Goal: Task Accomplishment & Management: Manage account settings

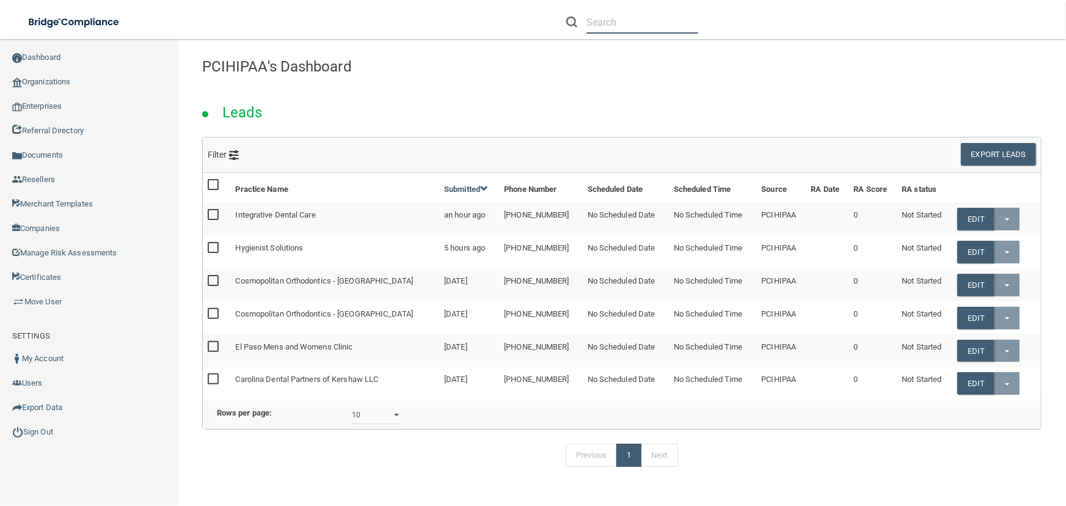
click at [602, 17] on input "text" at bounding box center [642, 22] width 112 height 23
paste input "01455882"
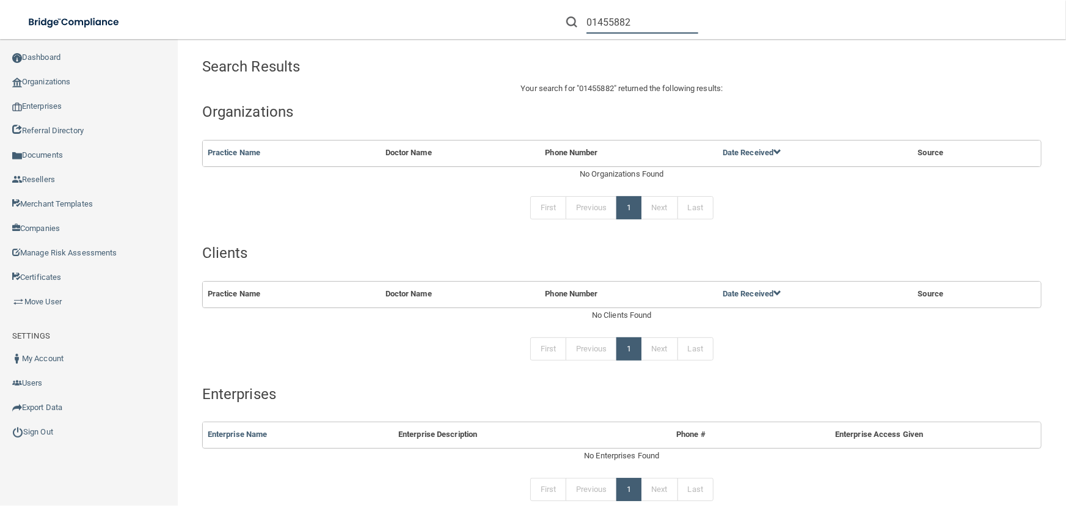
drag, startPoint x: 634, startPoint y: 16, endPoint x: 473, endPoint y: 10, distance: 161.3
click at [486, 12] on div "01455882 Manage My Enterprise Manage My Location" at bounding box center [755, 22] width 622 height 44
paste input "[EMAIL_ADDRESS][DOMAIN_NAME]"
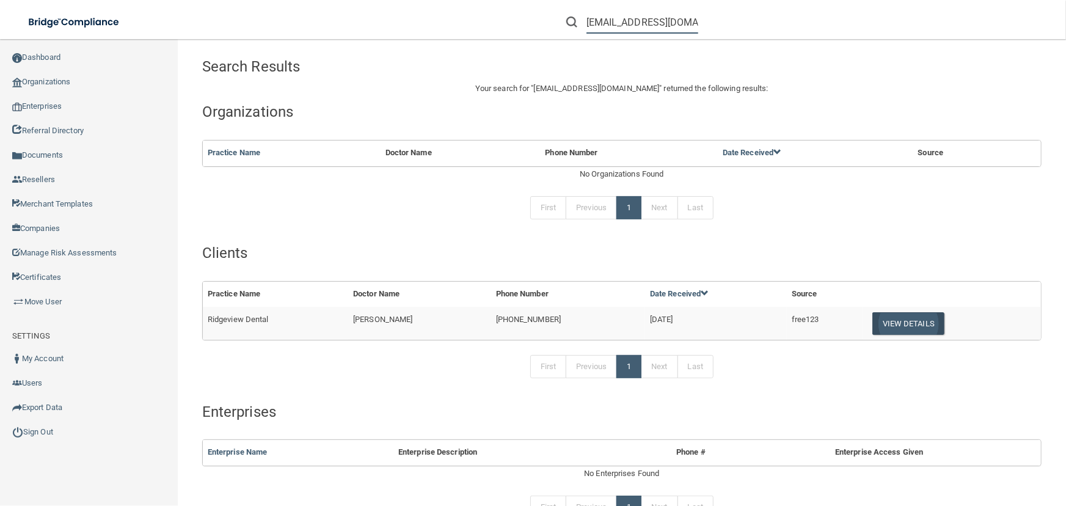
type input "[EMAIL_ADDRESS][DOMAIN_NAME]"
click at [898, 330] on button "View Details" at bounding box center [908, 323] width 72 height 23
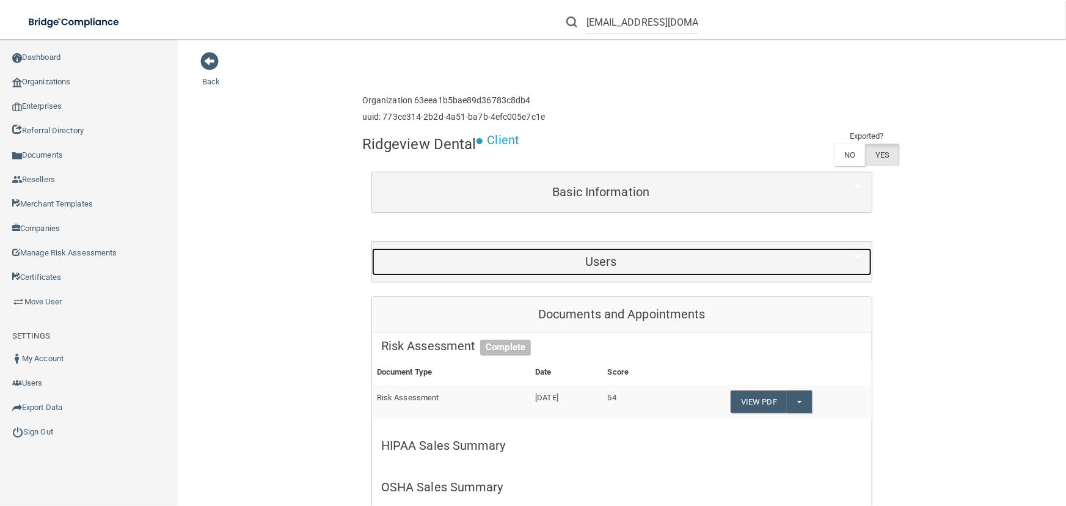
click at [569, 261] on h5 "Users" at bounding box center [601, 261] width 440 height 13
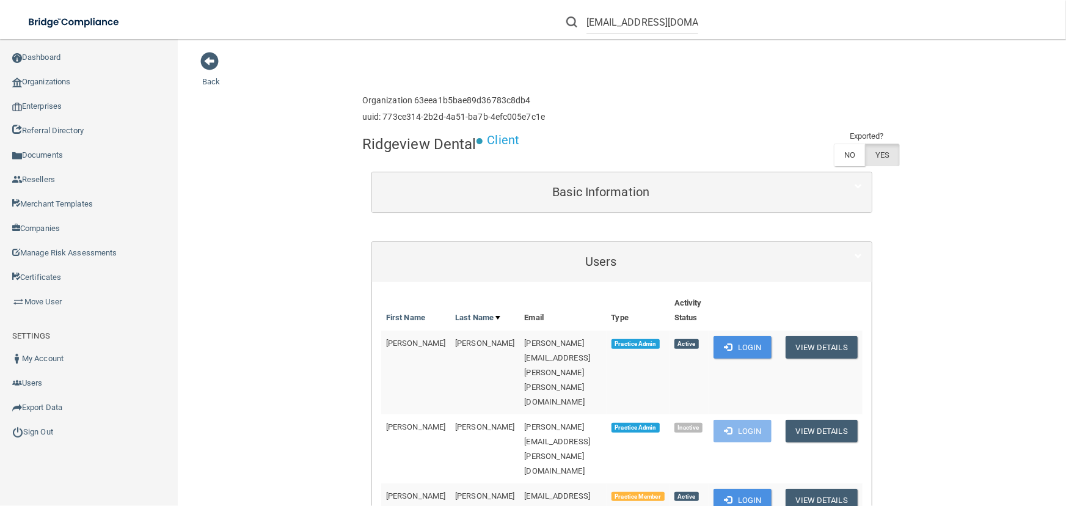
scroll to position [438, 0]
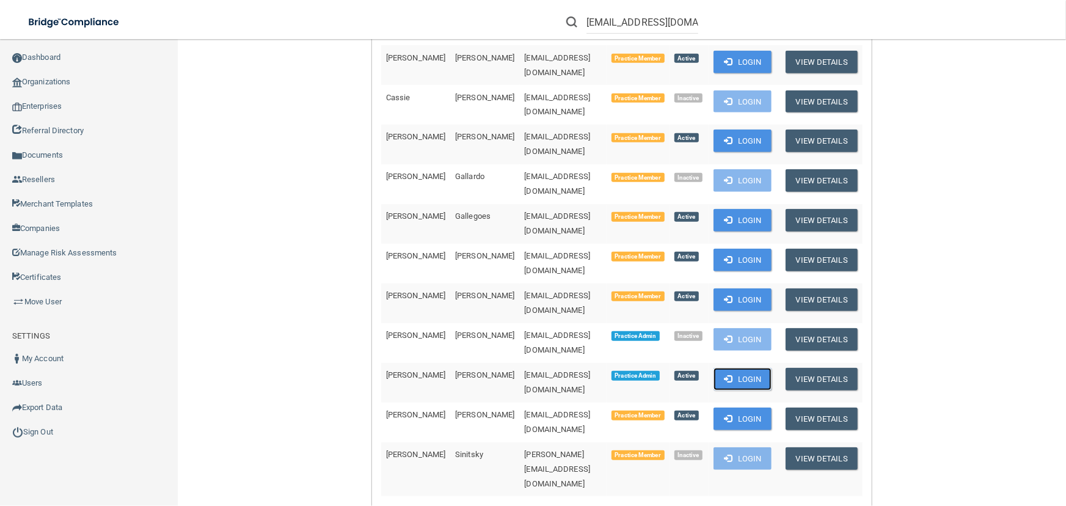
click at [728, 368] on button "Login" at bounding box center [742, 379] width 58 height 23
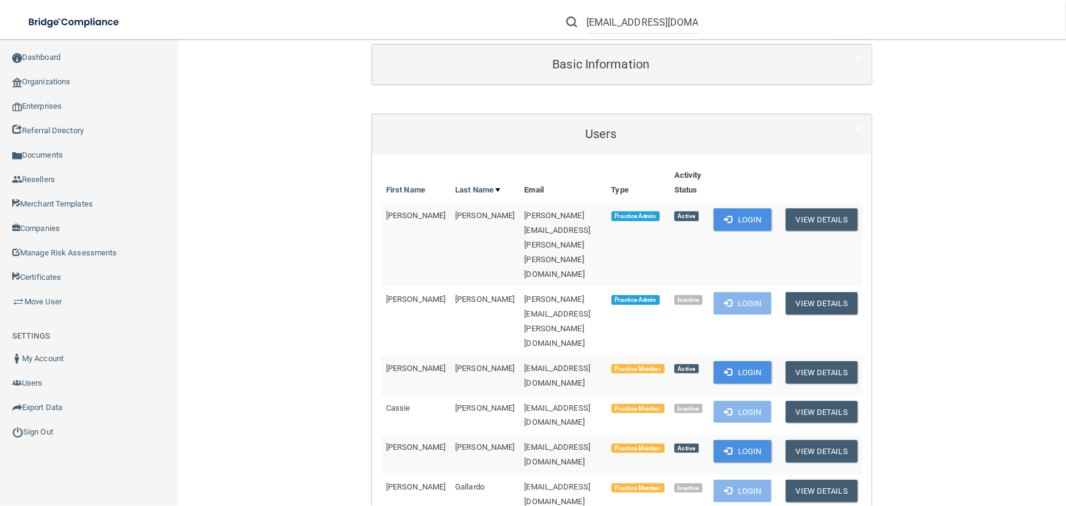
scroll to position [0, 0]
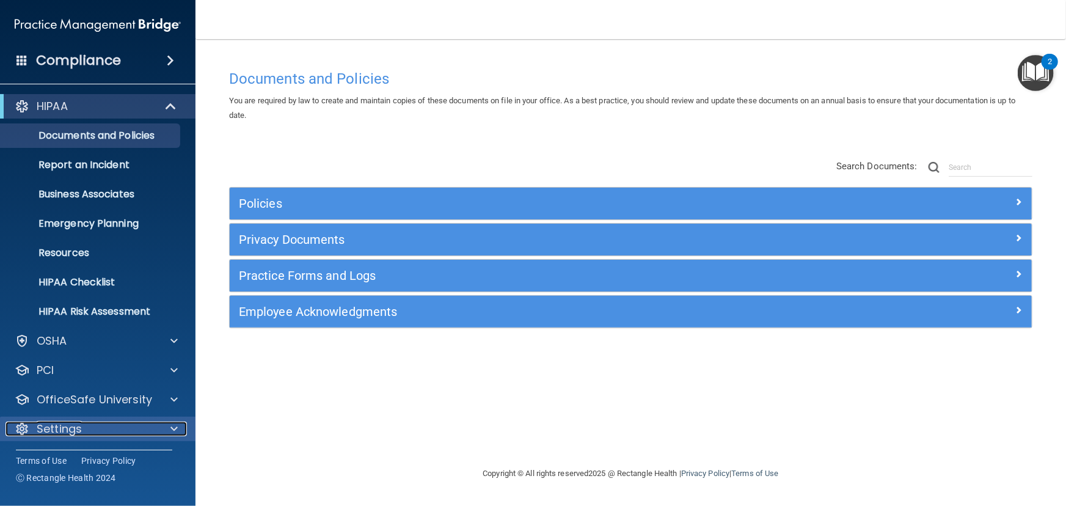
click at [107, 434] on div "Settings" at bounding box center [80, 428] width 151 height 15
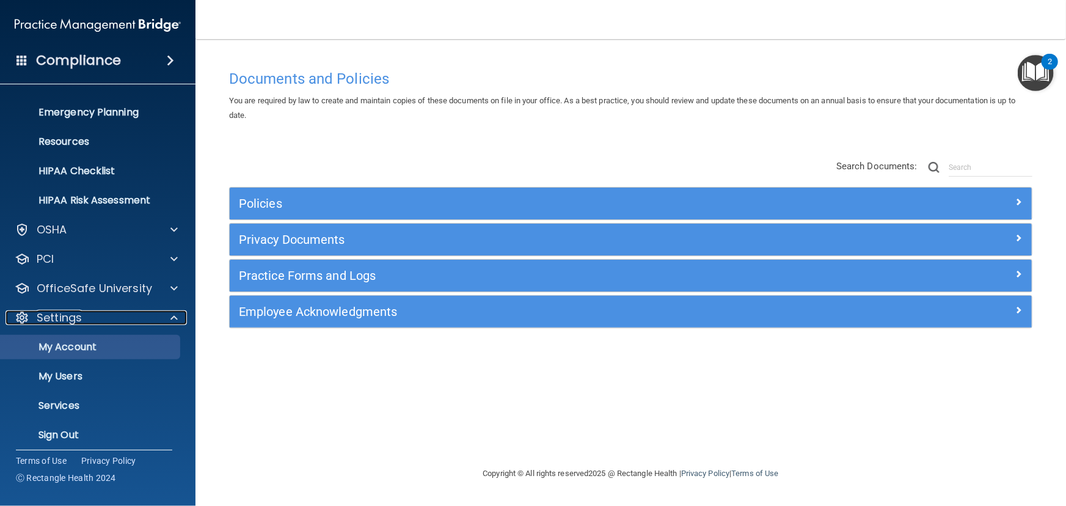
scroll to position [117, 0]
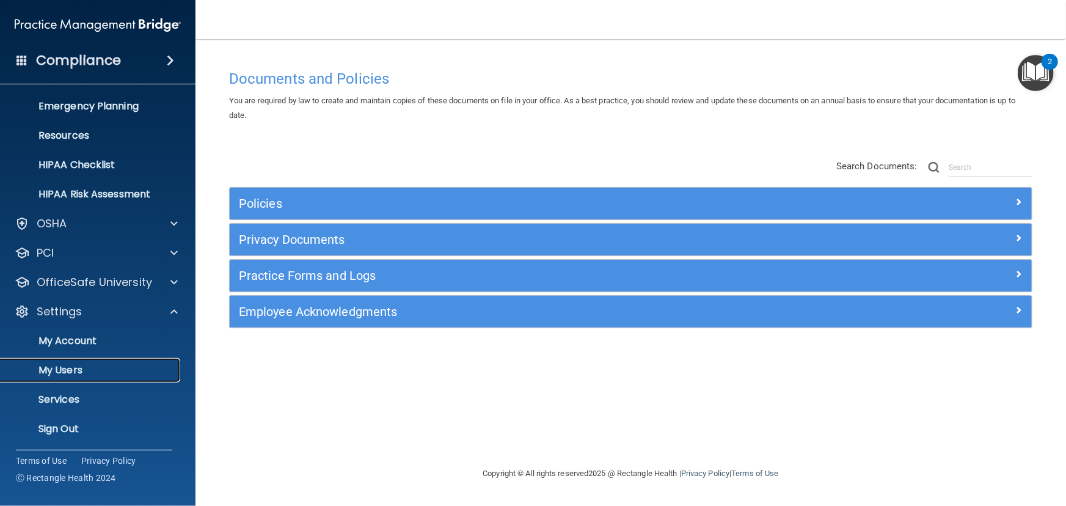
click at [93, 364] on p "My Users" at bounding box center [91, 370] width 167 height 12
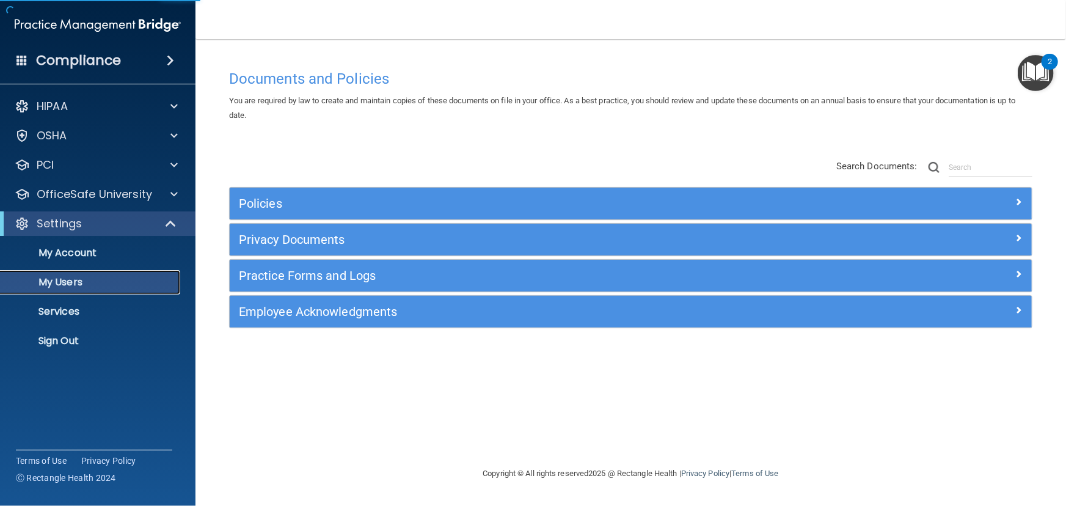
select select "20"
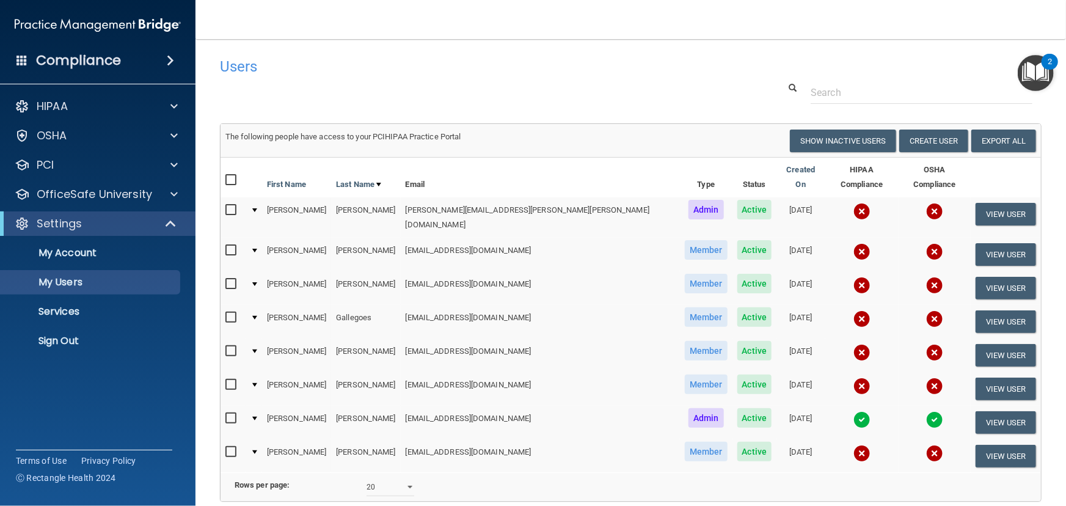
scroll to position [98, 0]
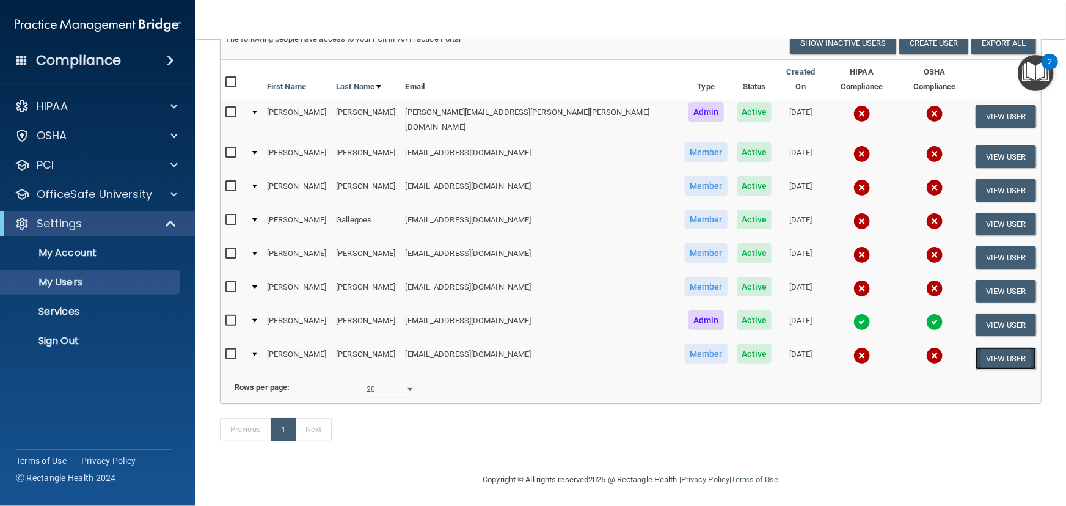
click at [986, 347] on button "View User" at bounding box center [1005, 358] width 60 height 23
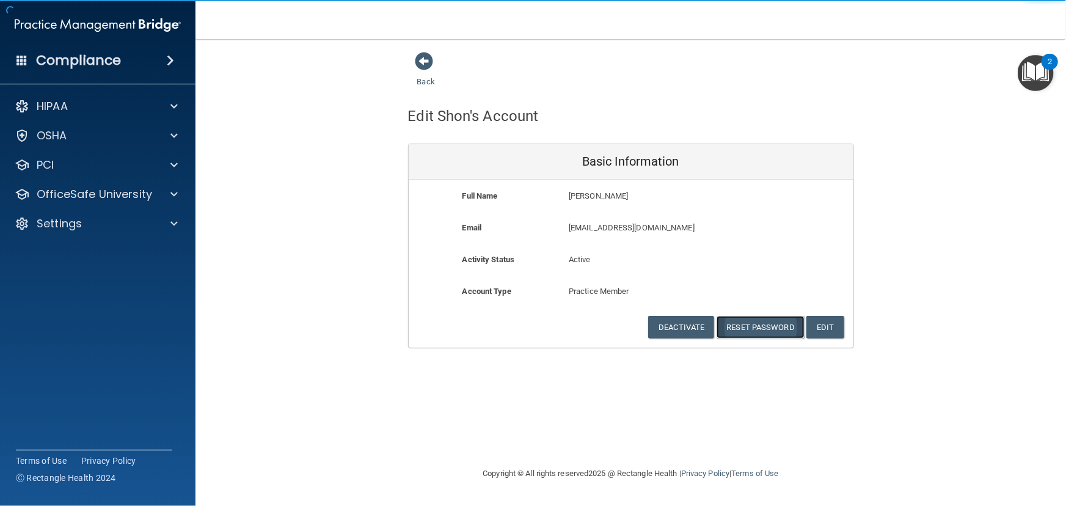
click at [754, 325] on button "Reset Password" at bounding box center [760, 327] width 88 height 23
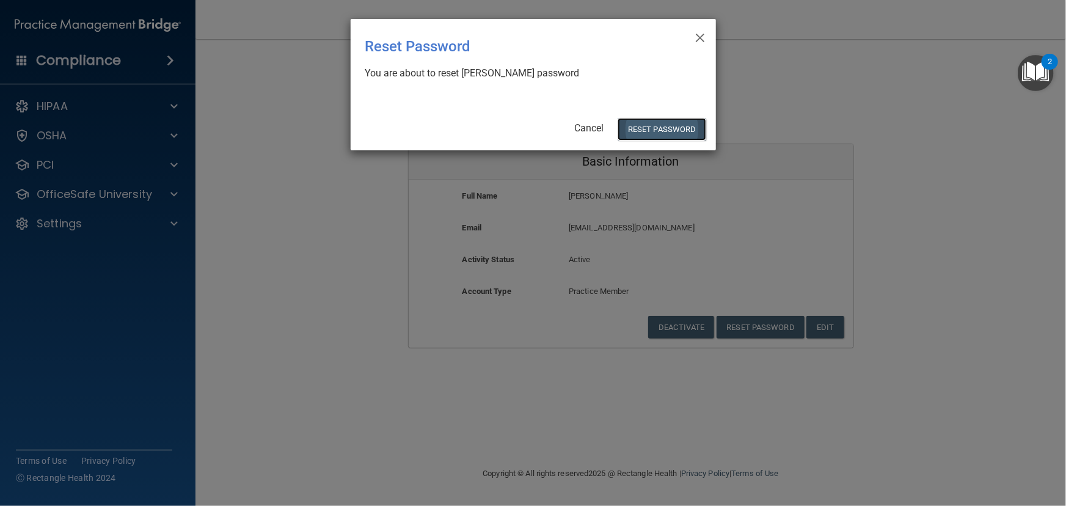
click at [669, 133] on button "Reset Password" at bounding box center [661, 129] width 88 height 23
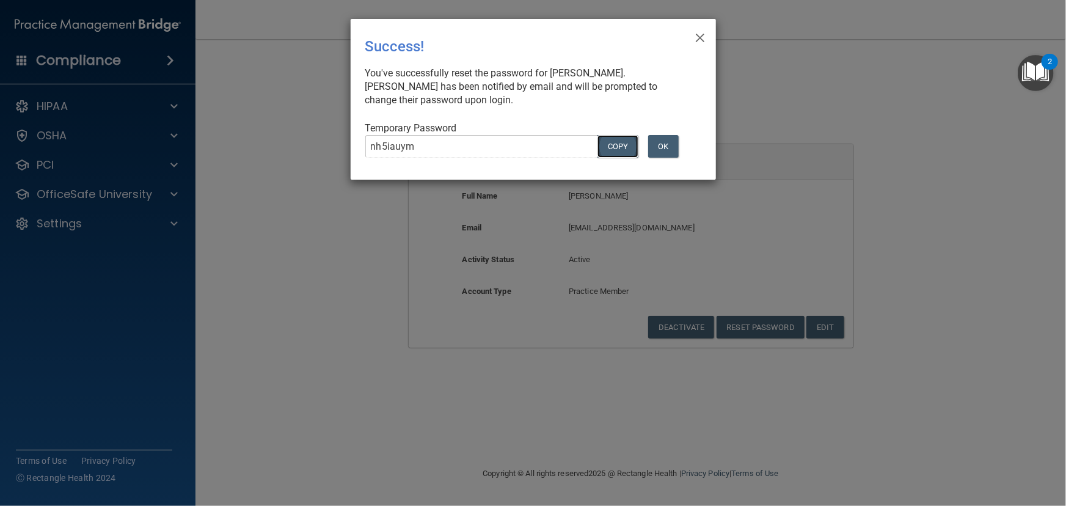
click at [620, 147] on button "COPY" at bounding box center [617, 146] width 40 height 23
